Goal: Task Accomplishment & Management: Manage account settings

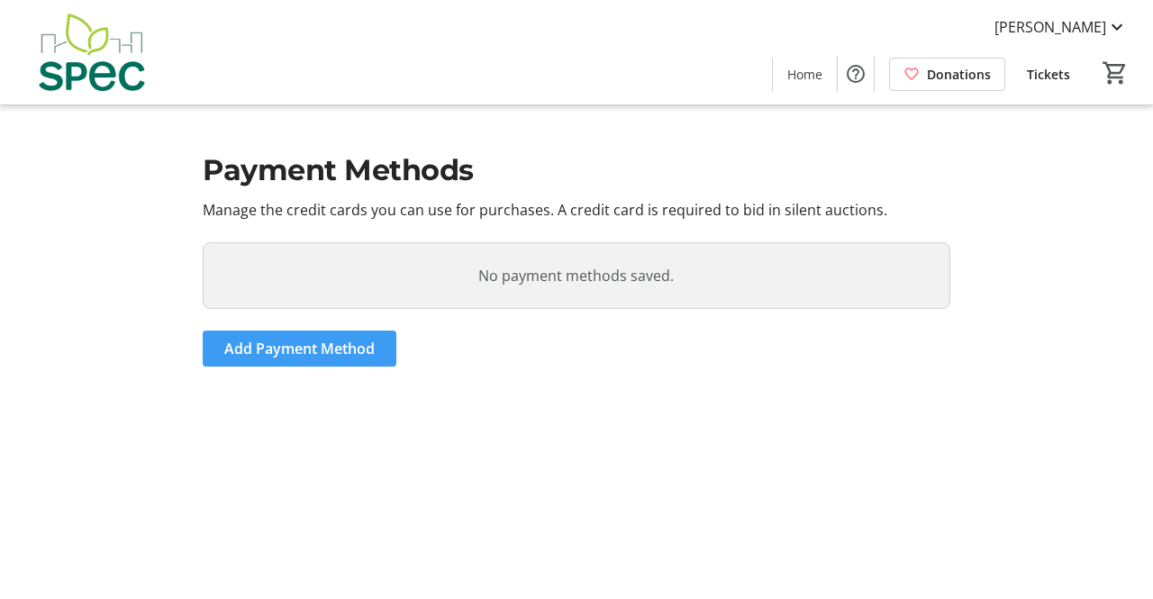
click at [303, 345] on span "Add Payment Method" at bounding box center [299, 349] width 150 height 22
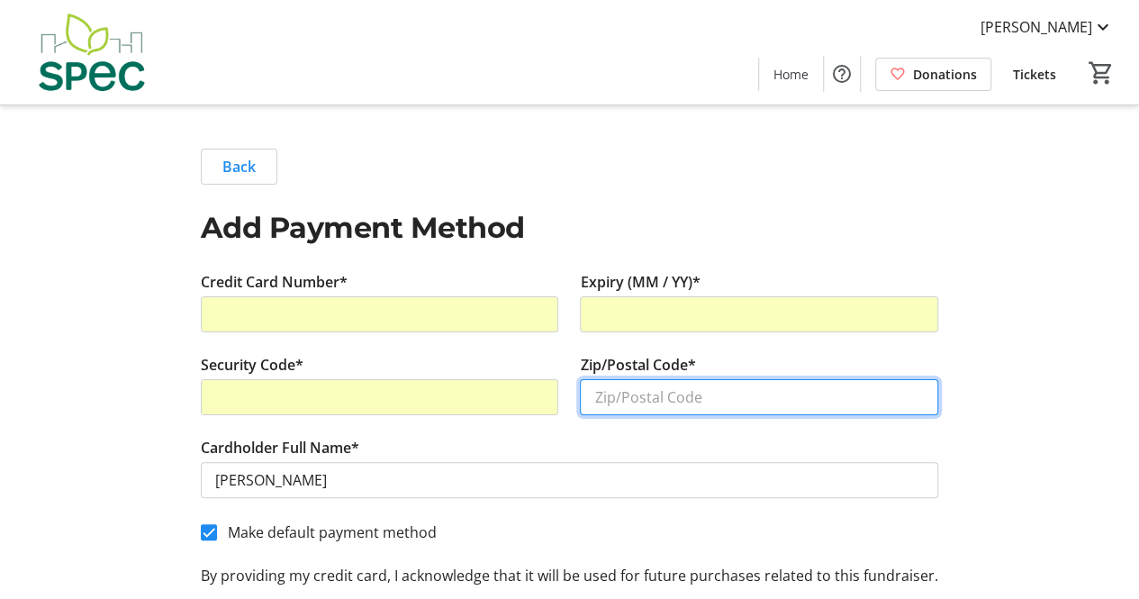
click at [637, 388] on input "Zip/Postal Code*" at bounding box center [759, 397] width 358 height 36
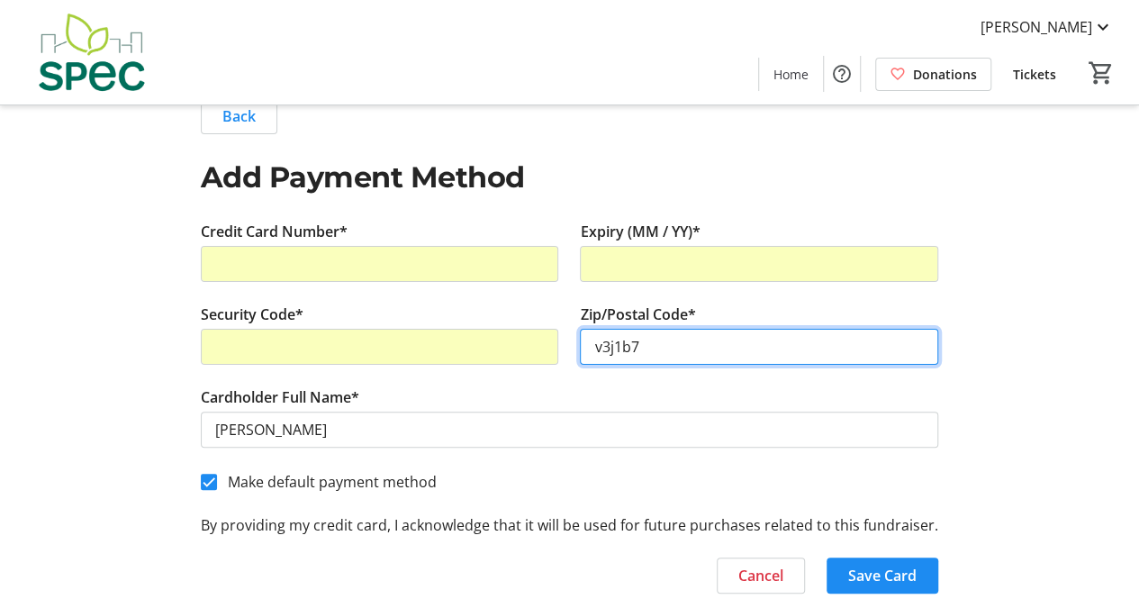
scroll to position [85, 0]
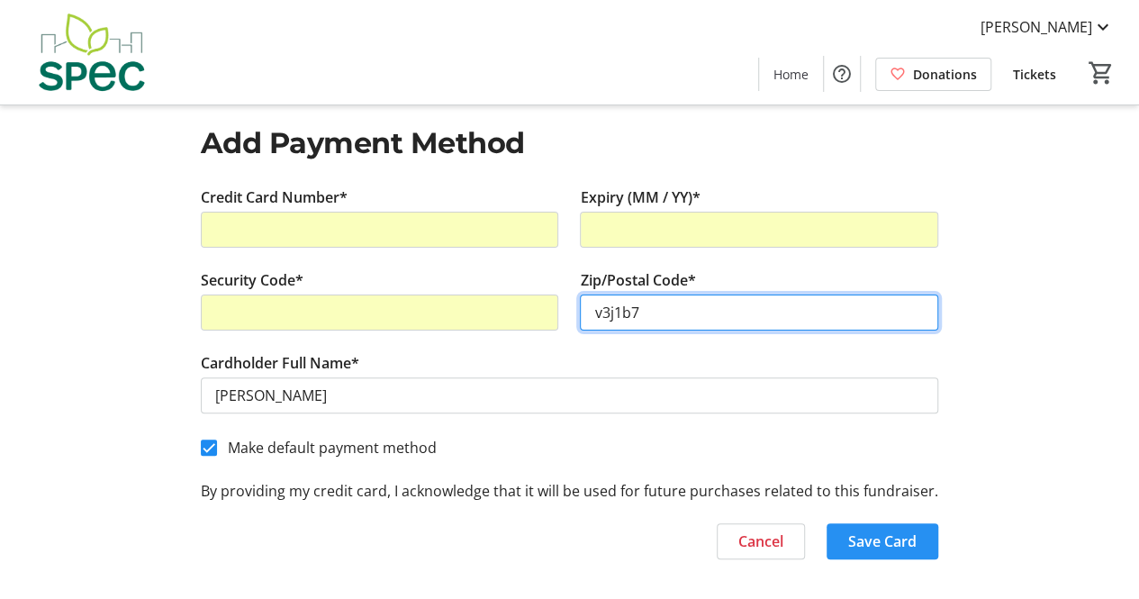
type input "v3j1b7"
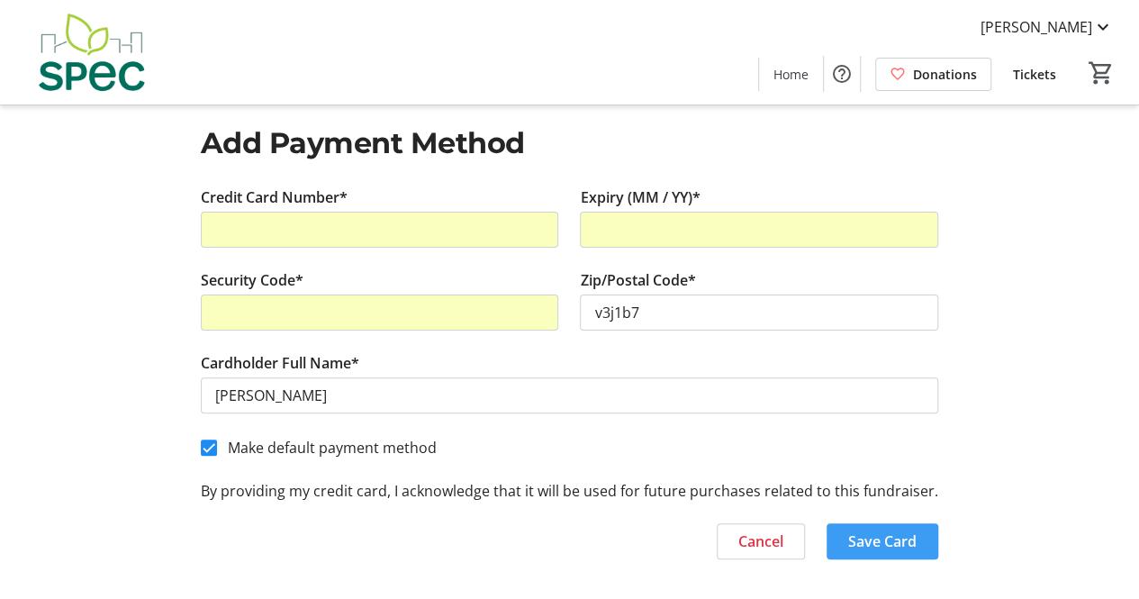
click at [892, 534] on span "Save Card" at bounding box center [882, 541] width 68 height 22
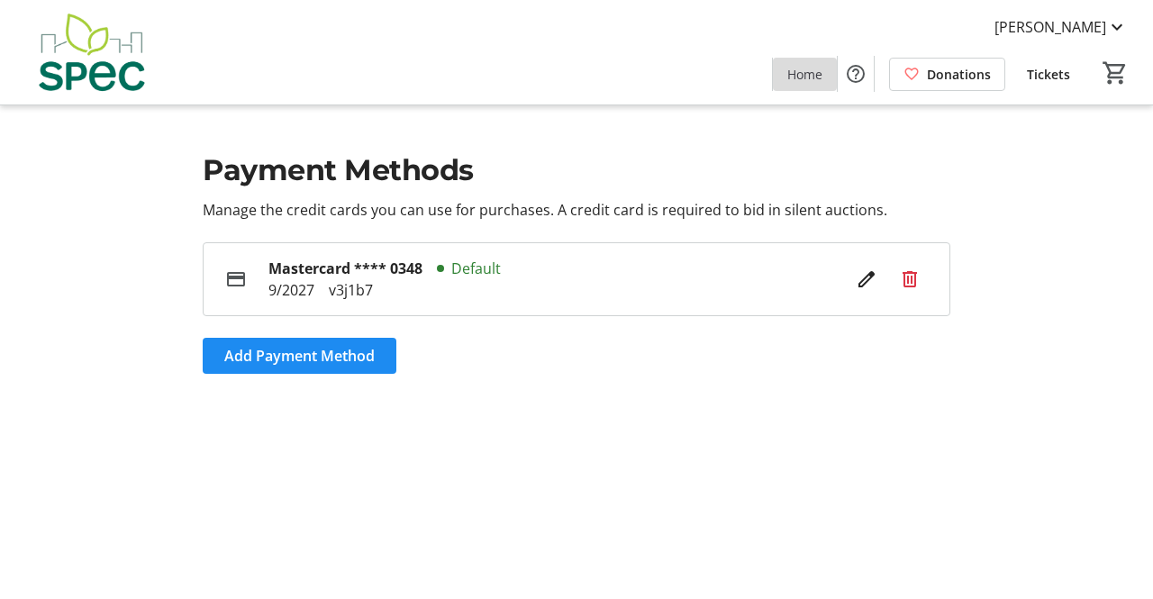
click at [802, 69] on span "Home" at bounding box center [804, 74] width 35 height 19
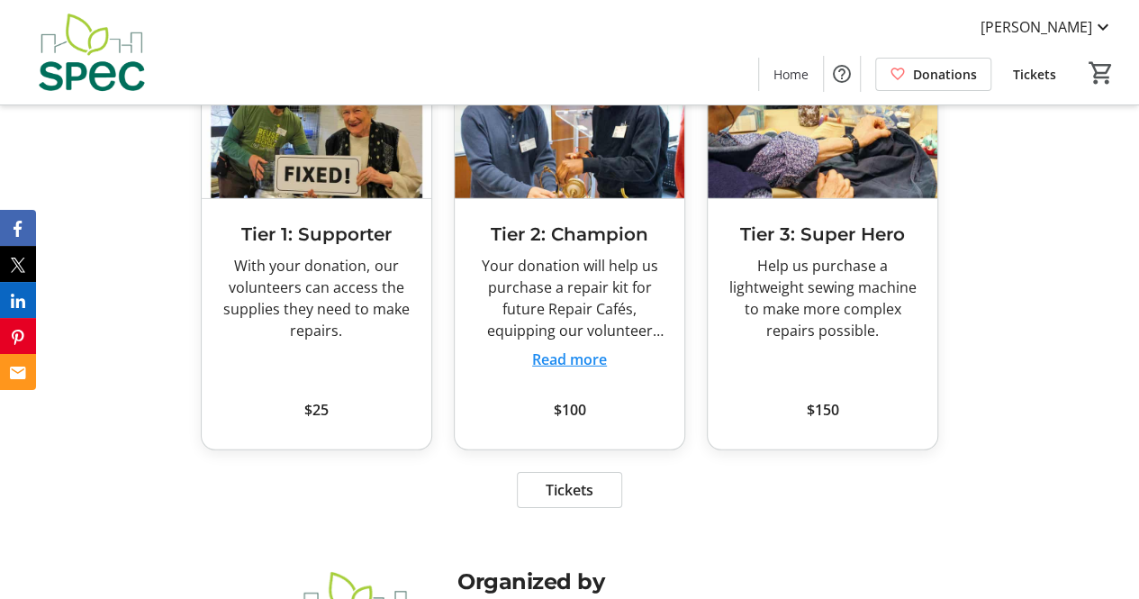
scroll to position [2567, 0]
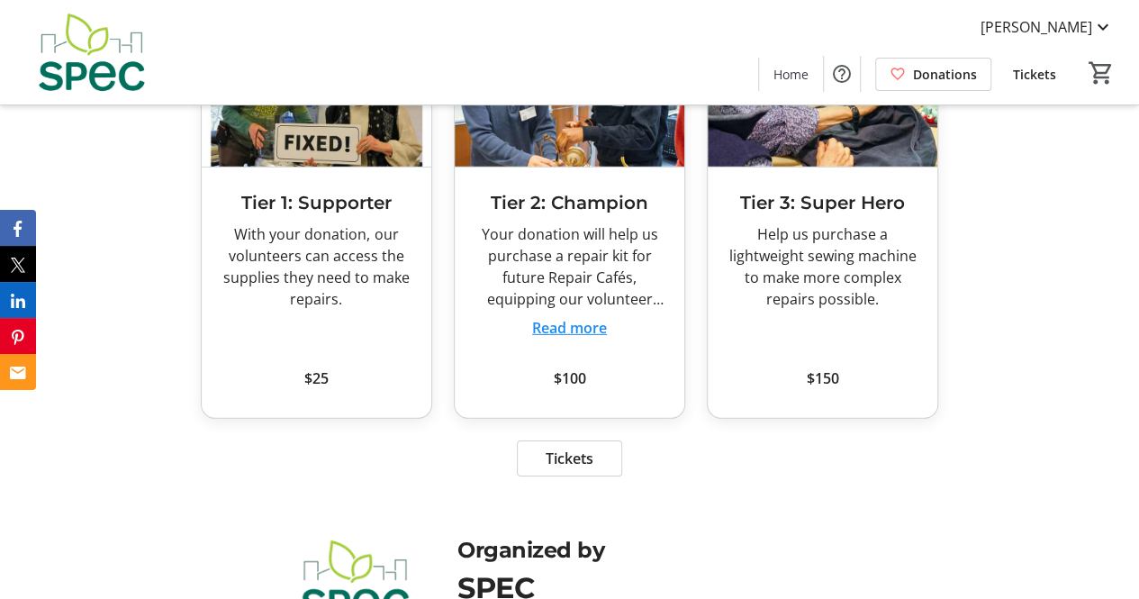
click at [366, 292] on div "With your donation, our volunteers can access the supplies they need to make re…" at bounding box center [316, 266] width 201 height 86
click at [629, 264] on div "Tier 2: Champion Your donation will help us purchase a repair kit for future Re…" at bounding box center [570, 292] width 230 height 250
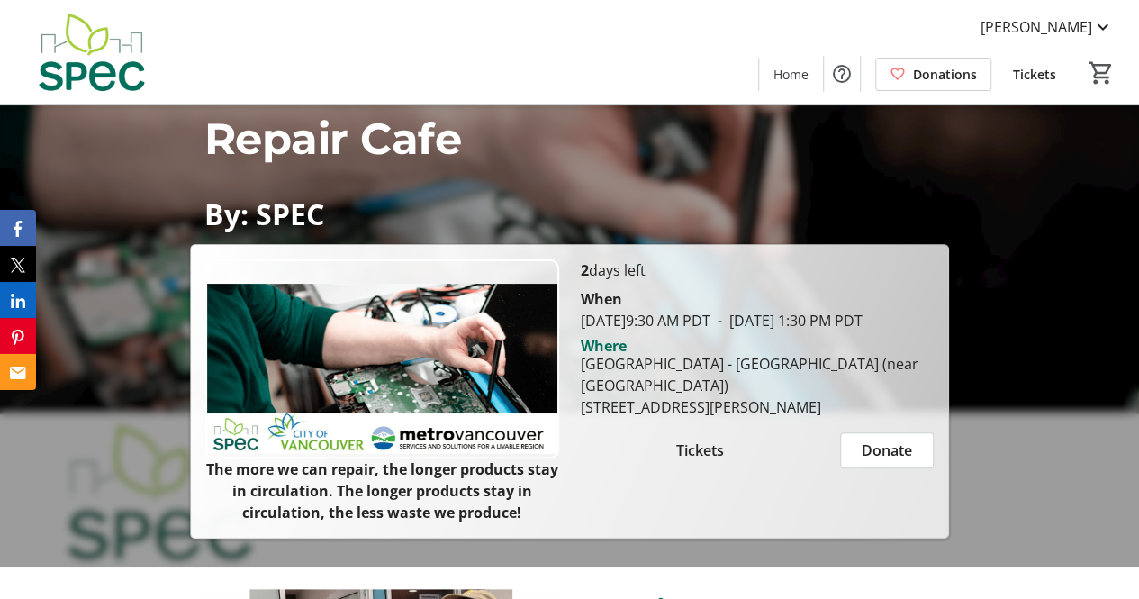
scroll to position [0, 0]
